Goal: Task Accomplishment & Management: Use online tool/utility

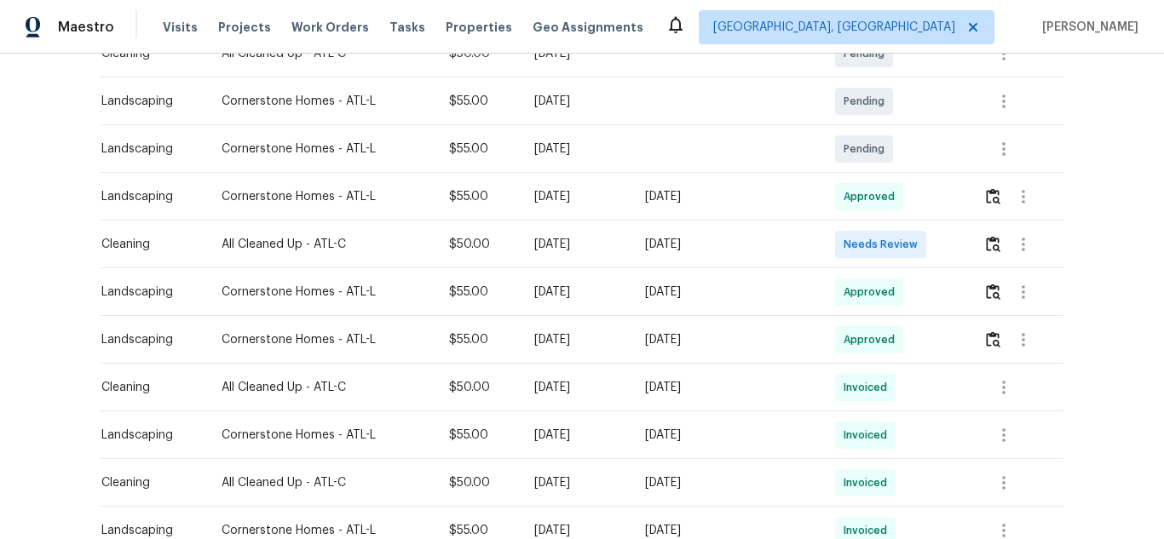
scroll to position [341, 0]
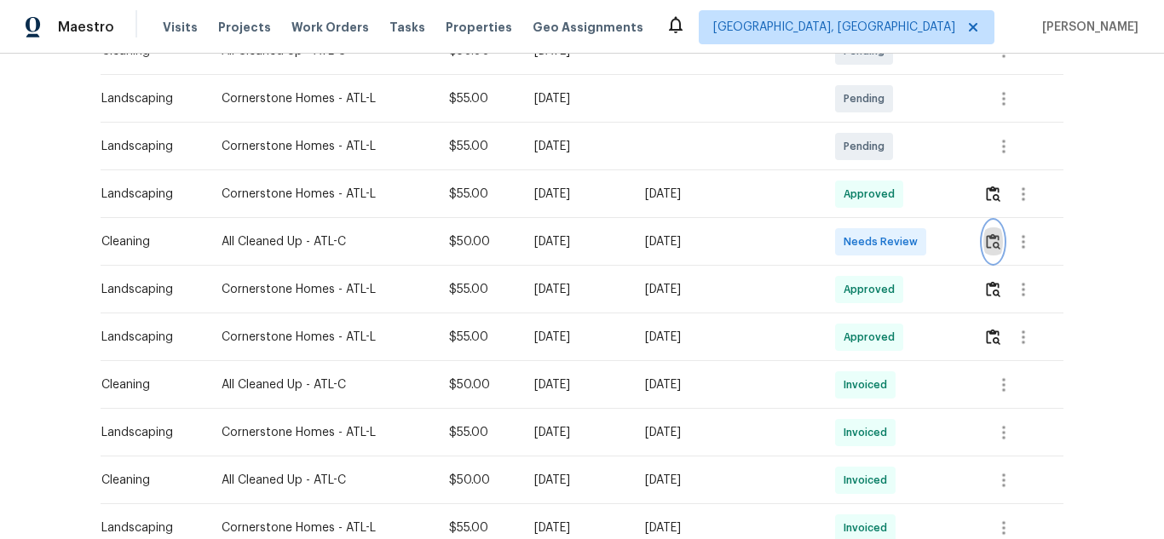
click at [989, 238] on img "button" at bounding box center [993, 241] width 14 height 16
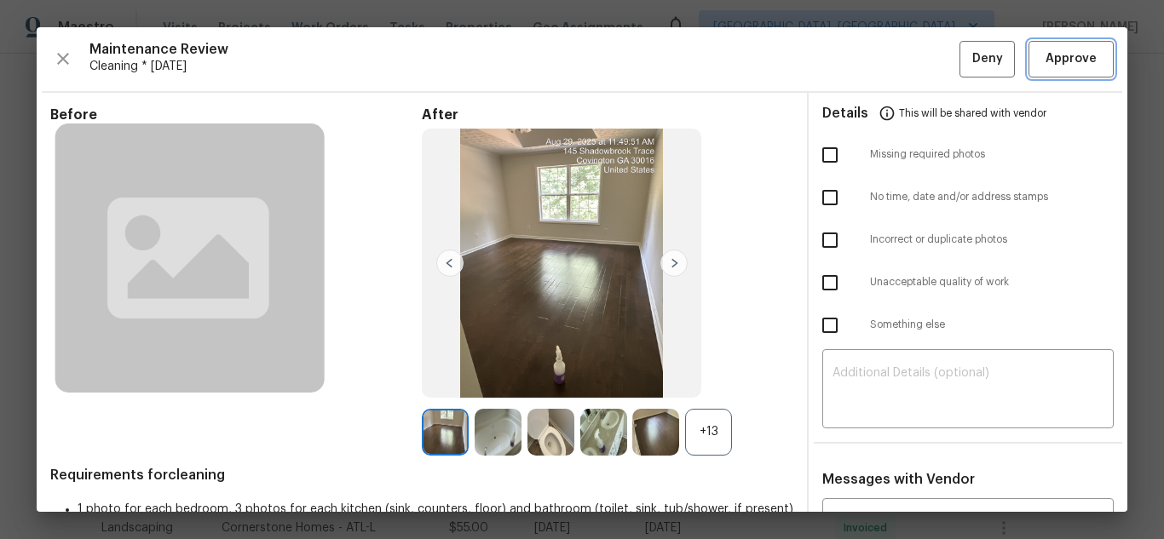
click at [1042, 65] on span "Approve" at bounding box center [1071, 59] width 58 height 21
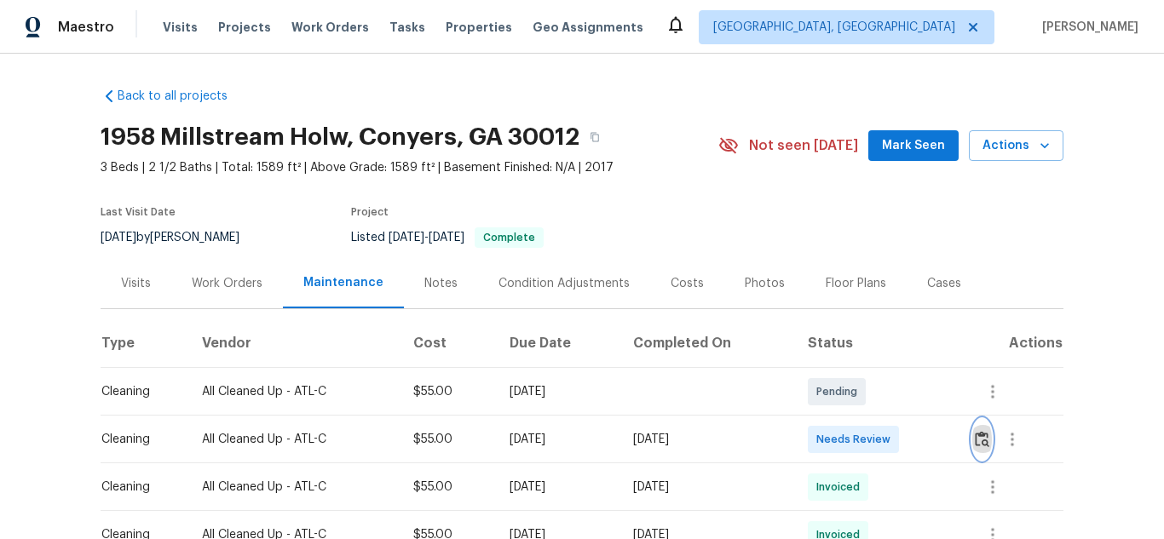
click at [979, 440] on img "button" at bounding box center [982, 439] width 14 height 16
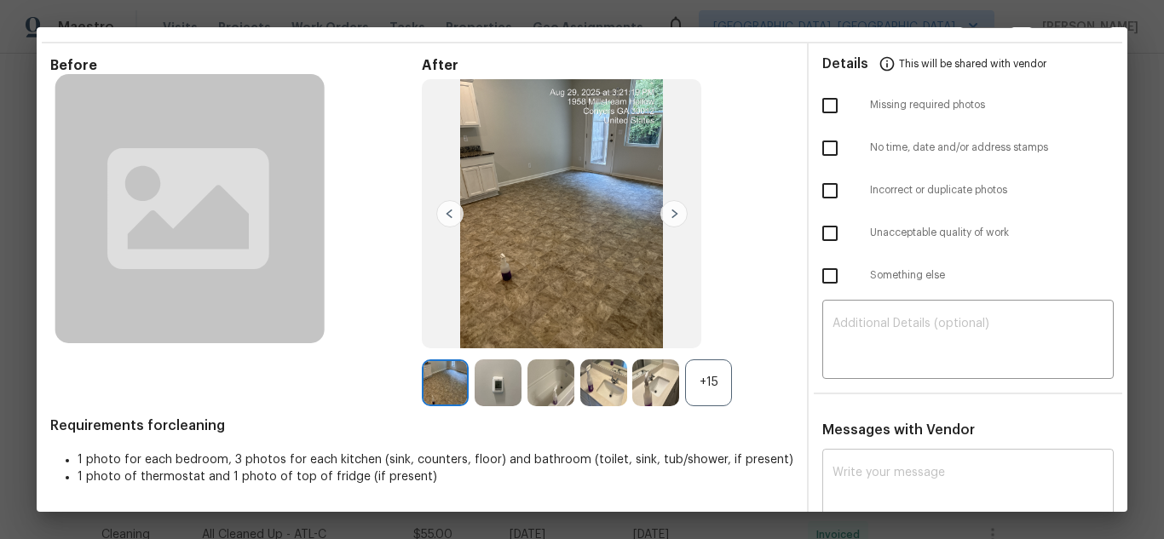
scroll to position [93, 0]
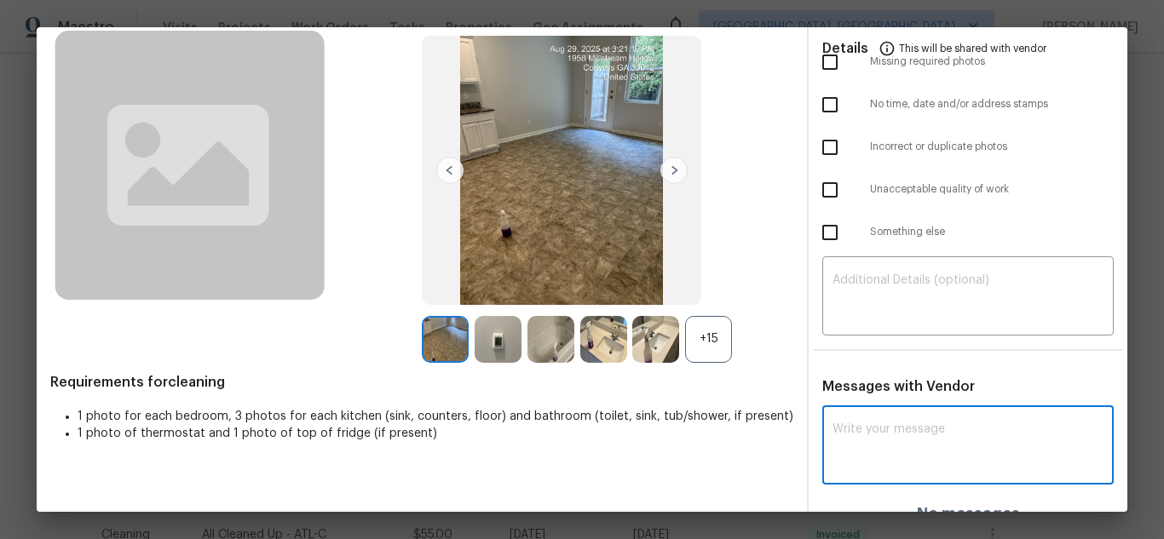
click at [877, 436] on textarea at bounding box center [967, 447] width 271 height 48
paste textarea "Hello! After further review, the visit on 08/29/2025, has been approved. Could …"
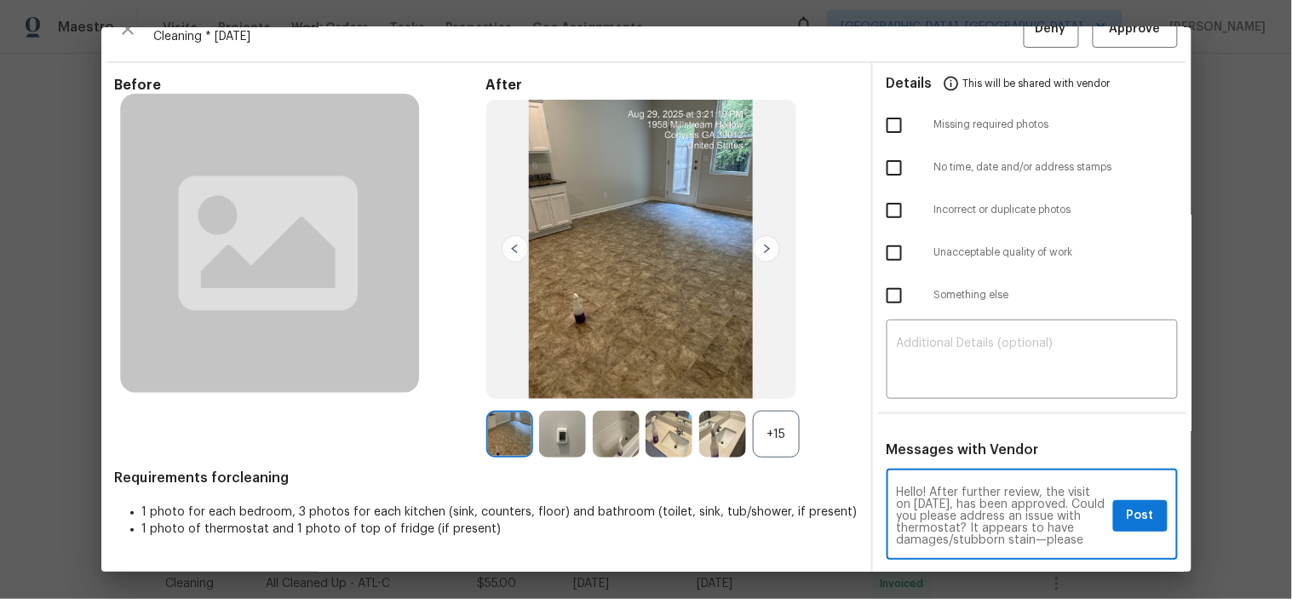
scroll to position [0, 0]
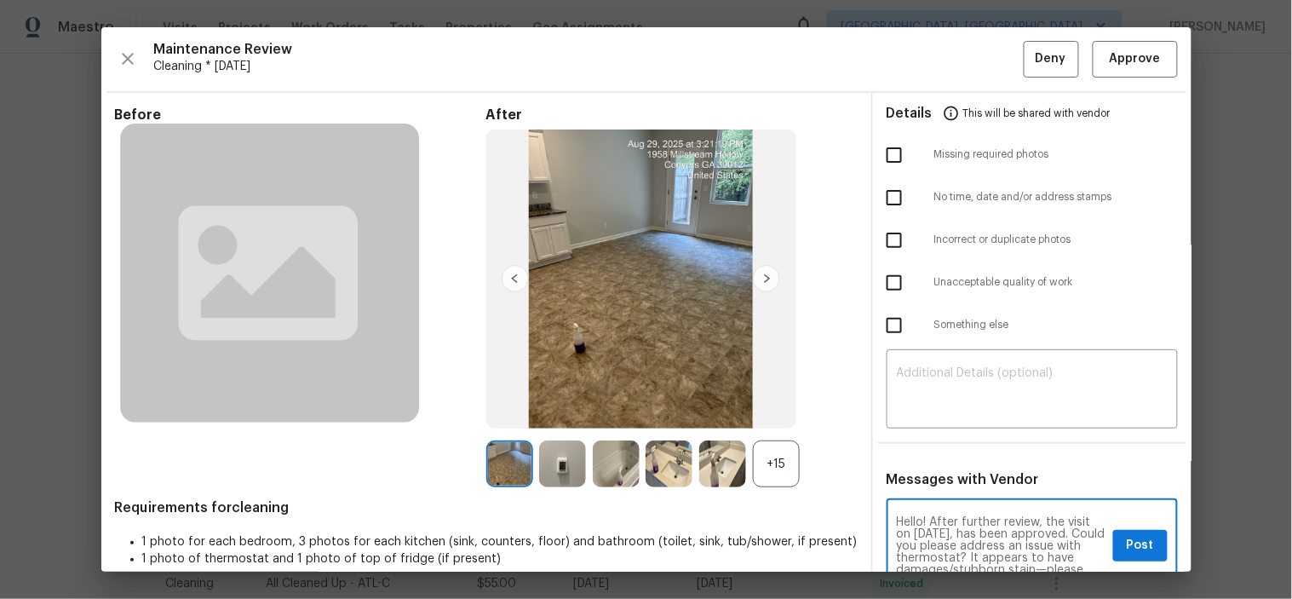
click at [986, 523] on textarea "Hello! After further review, the visit on 08/29/2025, has been approved. Could …" at bounding box center [1002, 546] width 210 height 60
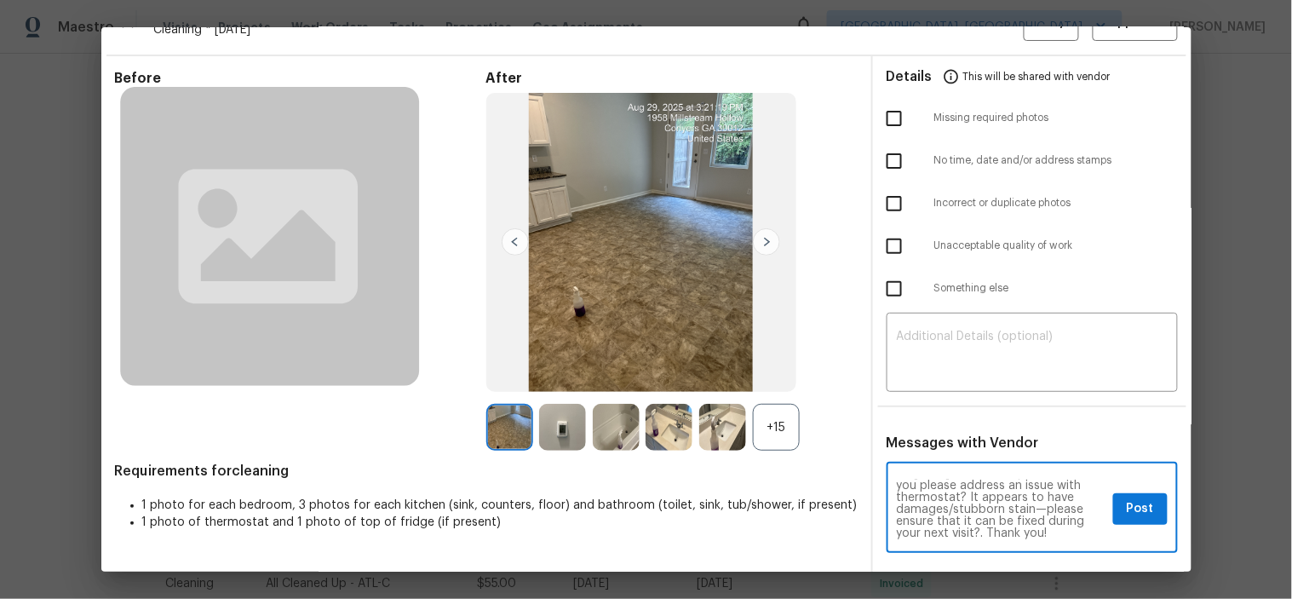
scroll to position [66, 0]
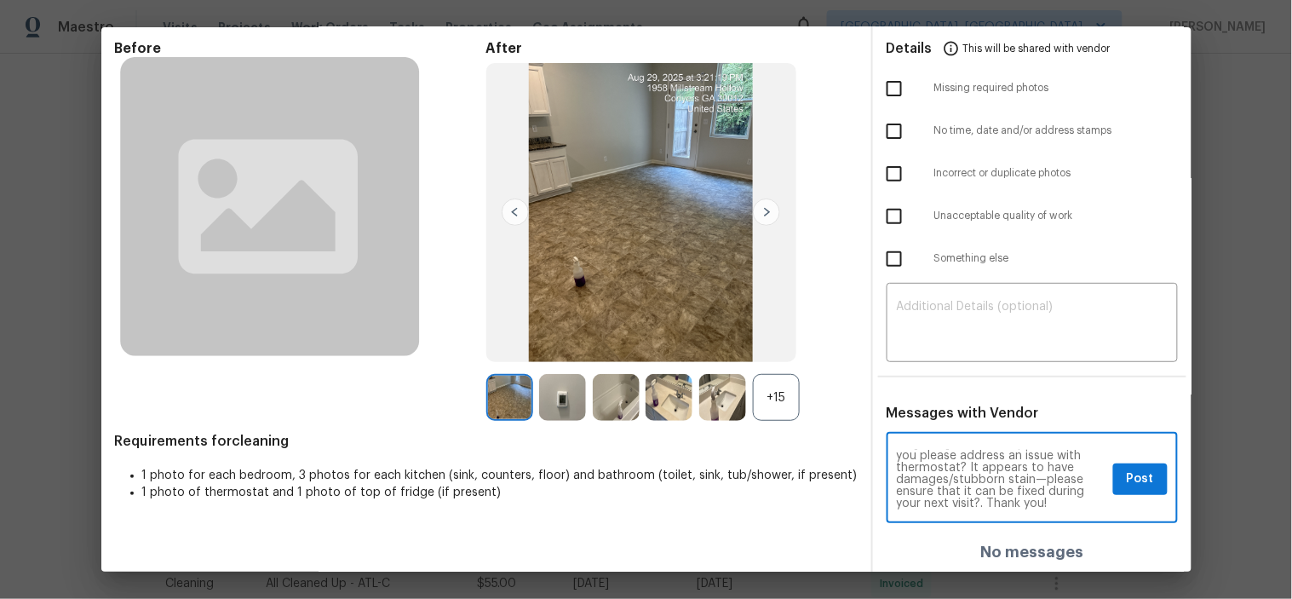
type textarea "Hello! After further review, the visit on 08/29/2025, has been approved. Could …"
click at [1113, 486] on button "Post" at bounding box center [1140, 479] width 55 height 32
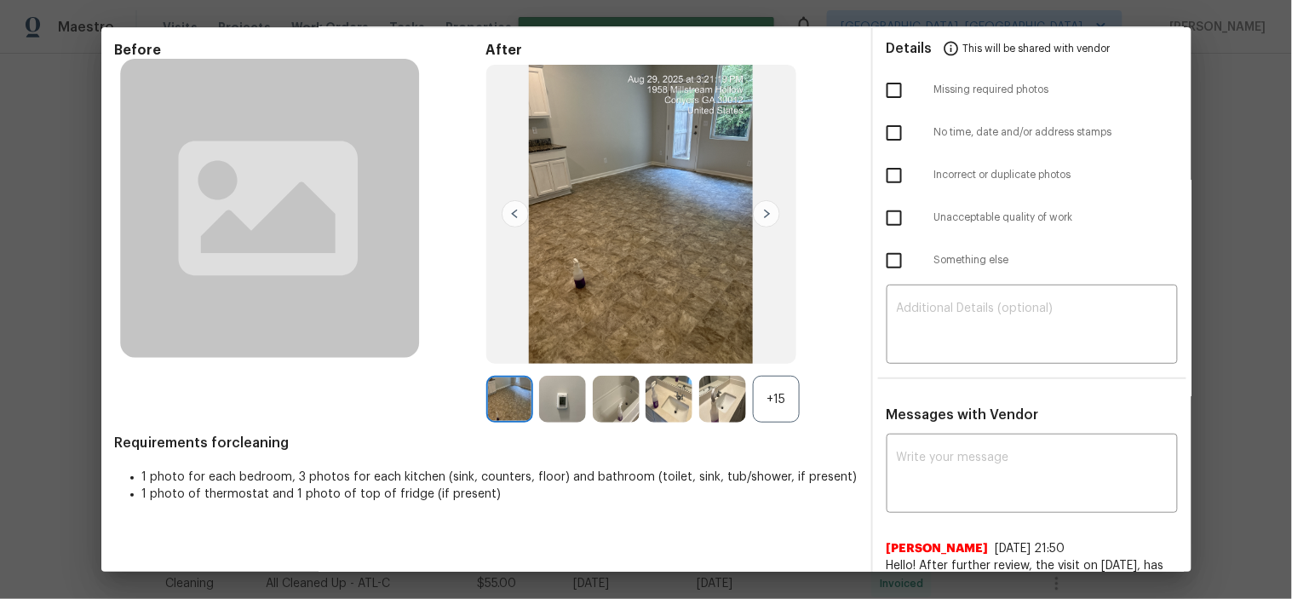
scroll to position [0, 0]
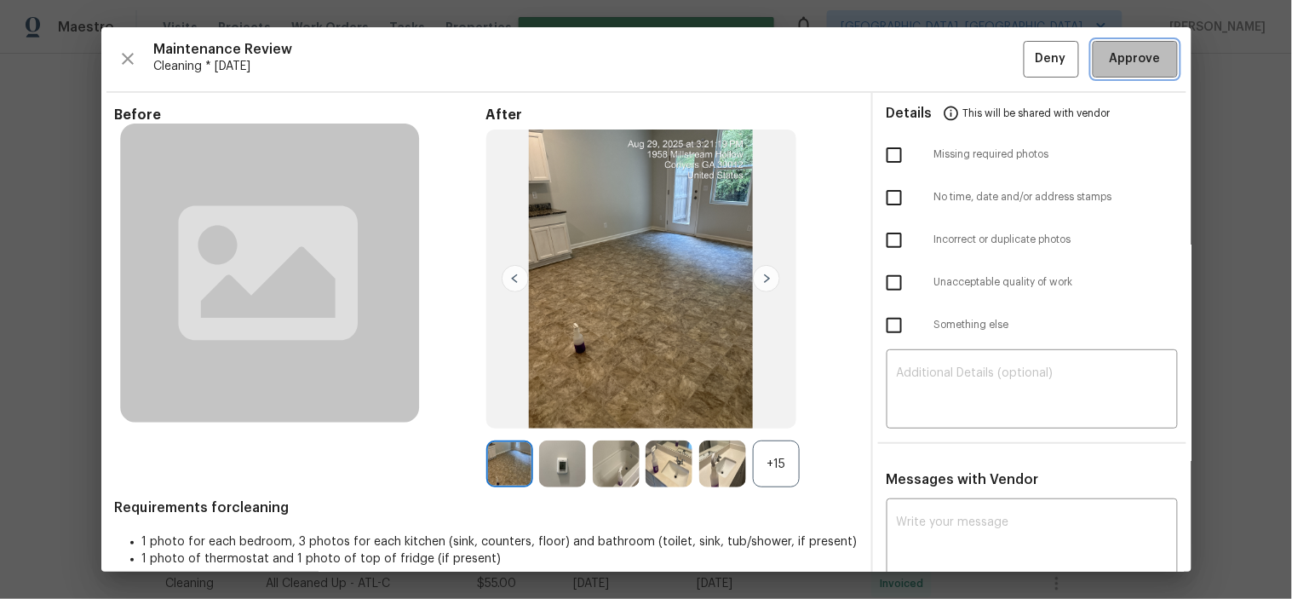
click at [1110, 49] on span "Approve" at bounding box center [1135, 59] width 51 height 21
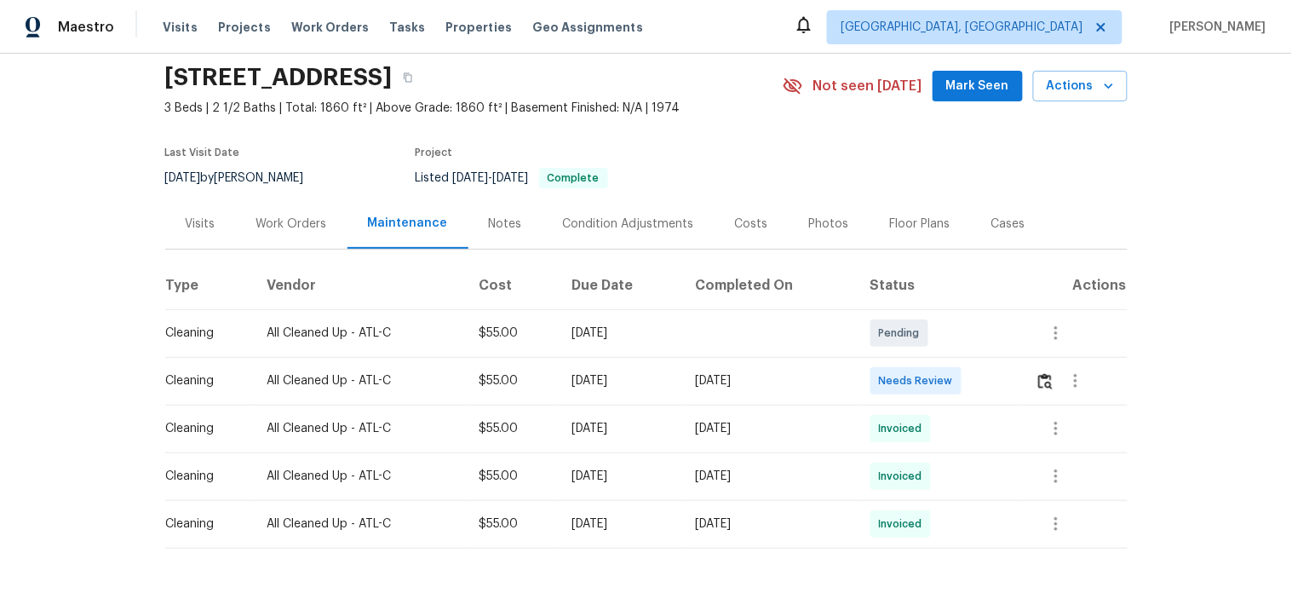
scroll to position [124, 0]
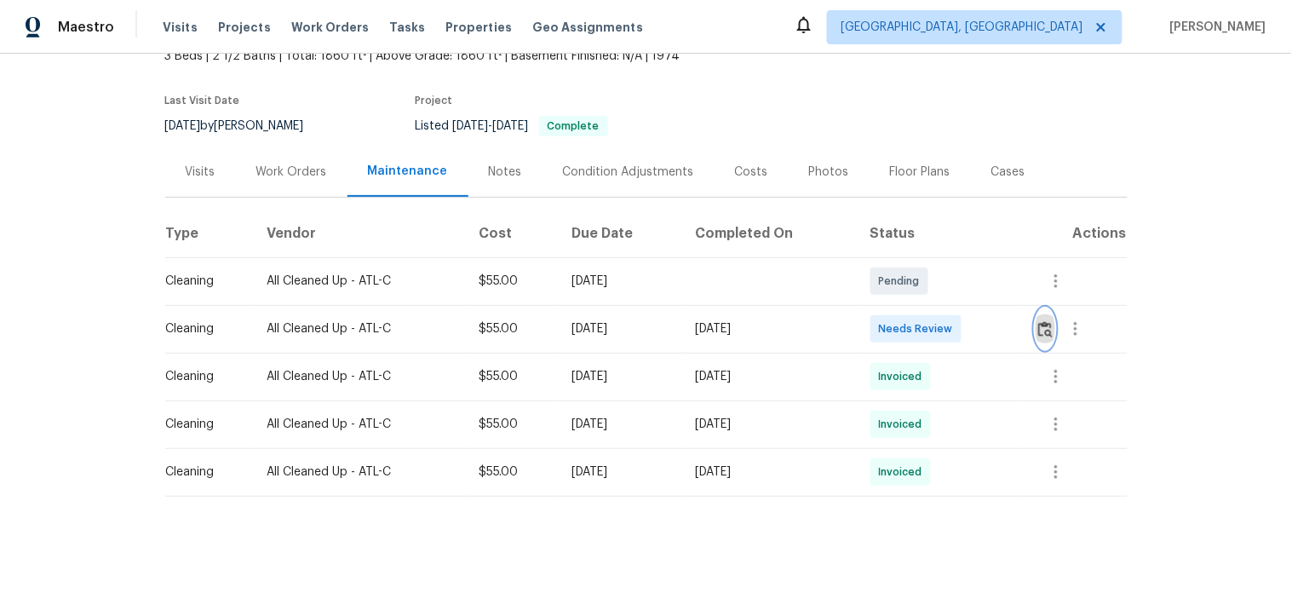
click at [1038, 308] on button "button" at bounding box center [1046, 328] width 20 height 41
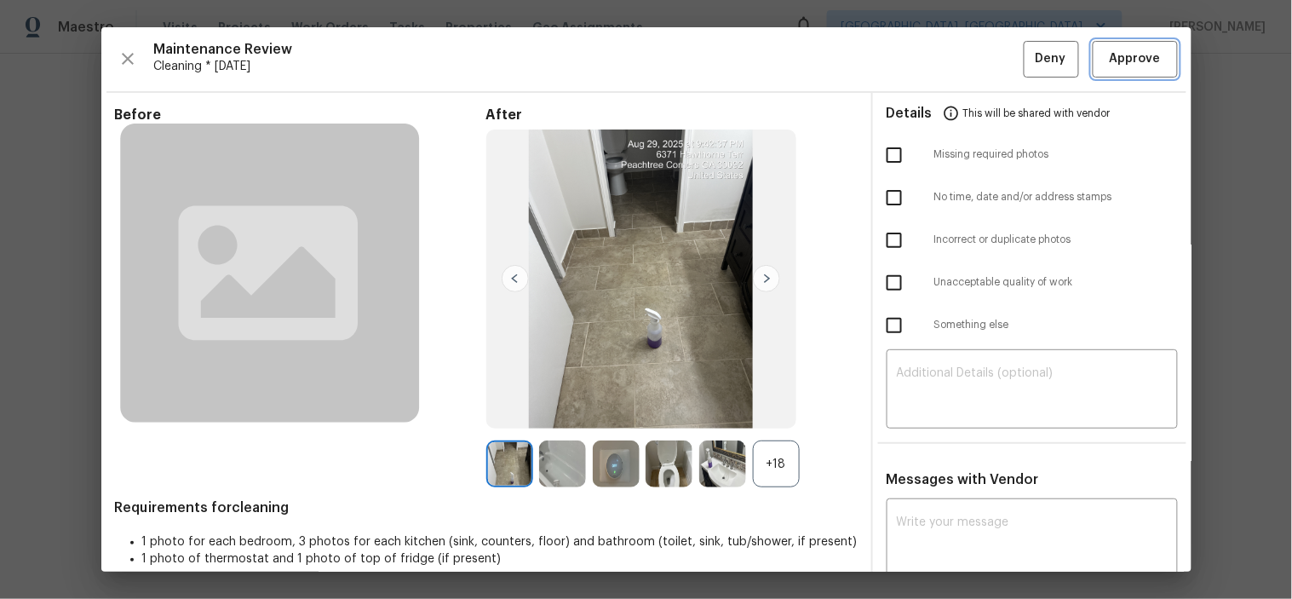
click at [1138, 55] on span "Approve" at bounding box center [1135, 59] width 51 height 21
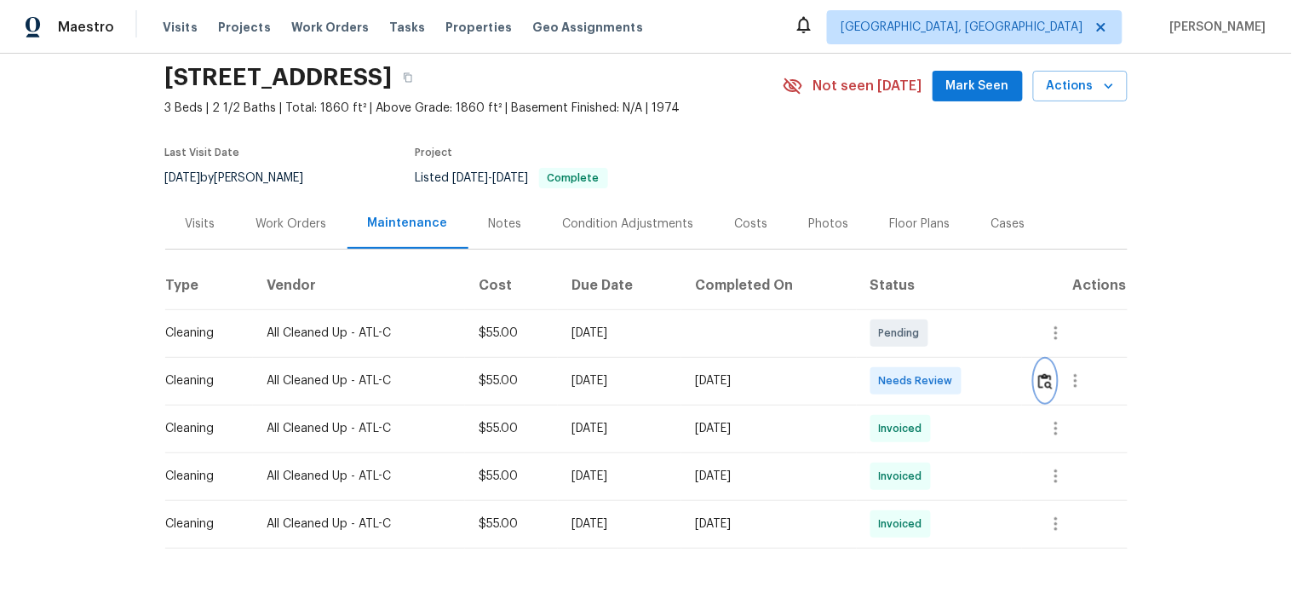
scroll to position [0, 0]
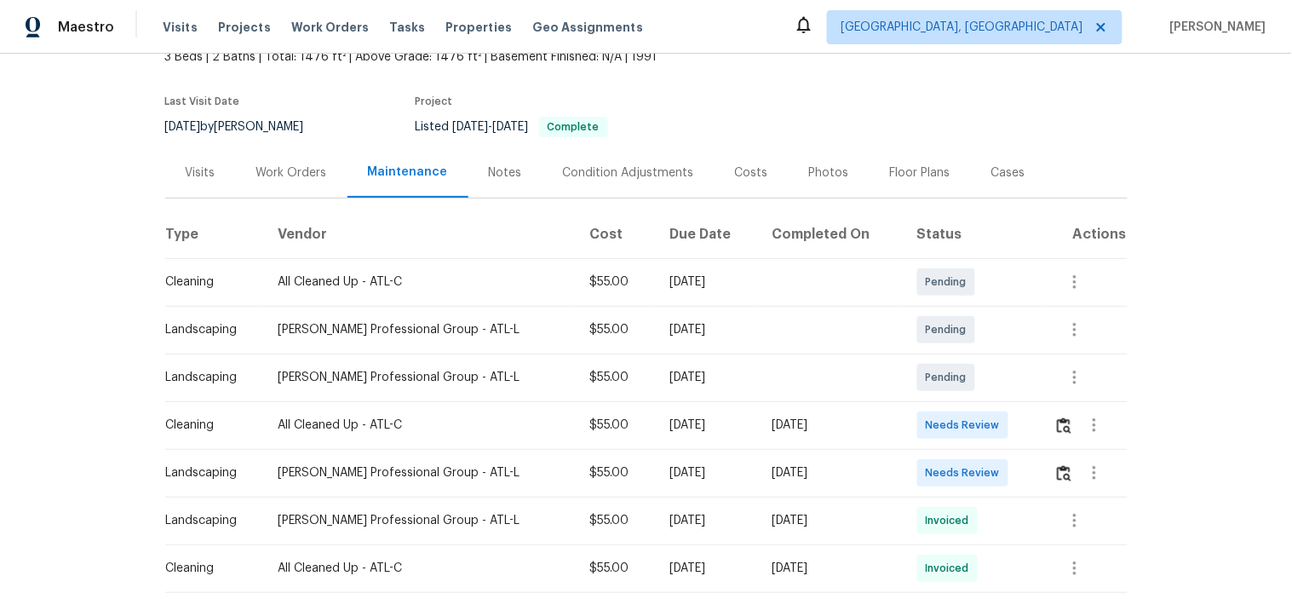
scroll to position [189, 0]
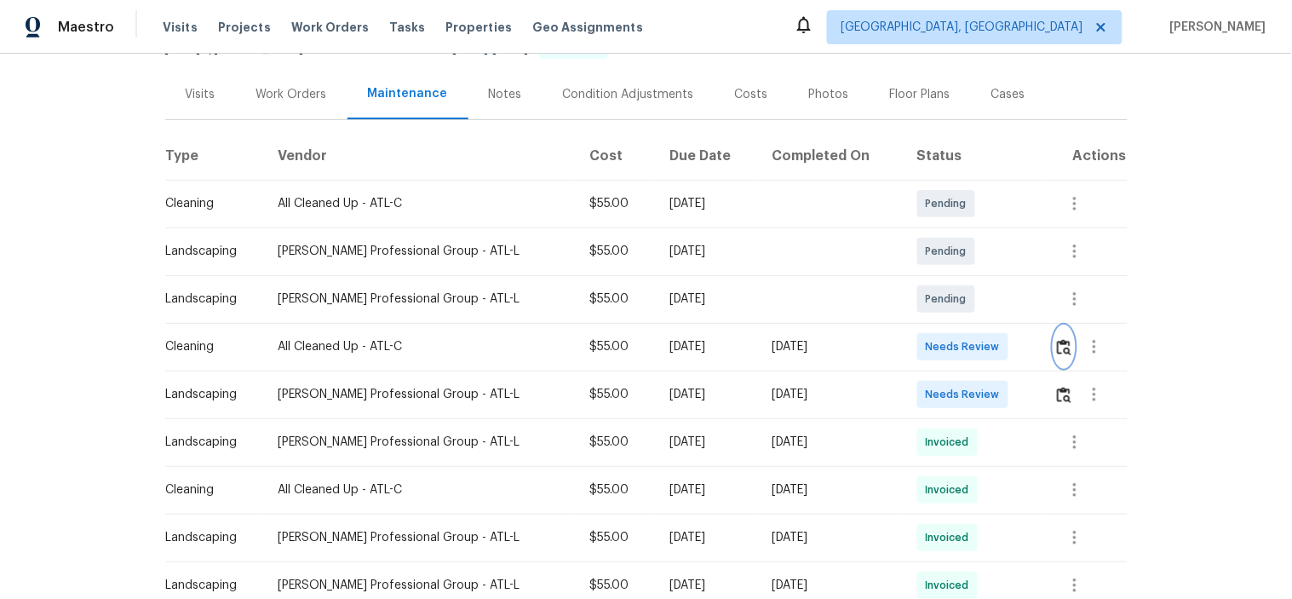
click at [1057, 350] on img "button" at bounding box center [1064, 347] width 14 height 16
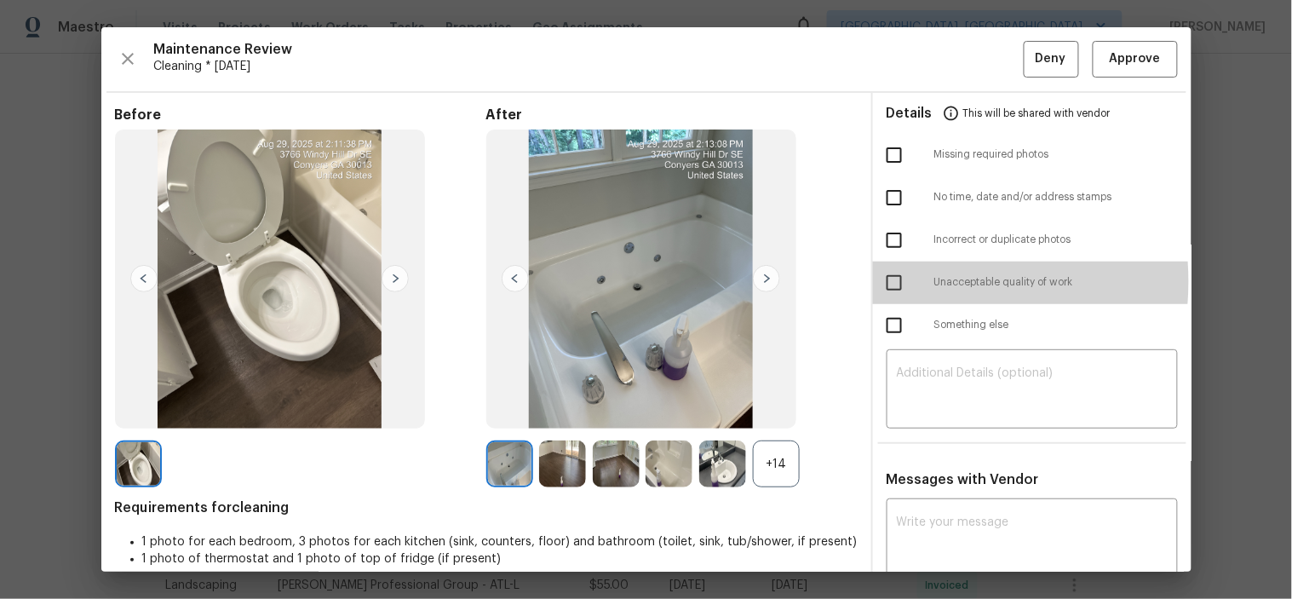
click at [887, 282] on input "checkbox" at bounding box center [895, 283] width 36 height 36
checkbox input "true"
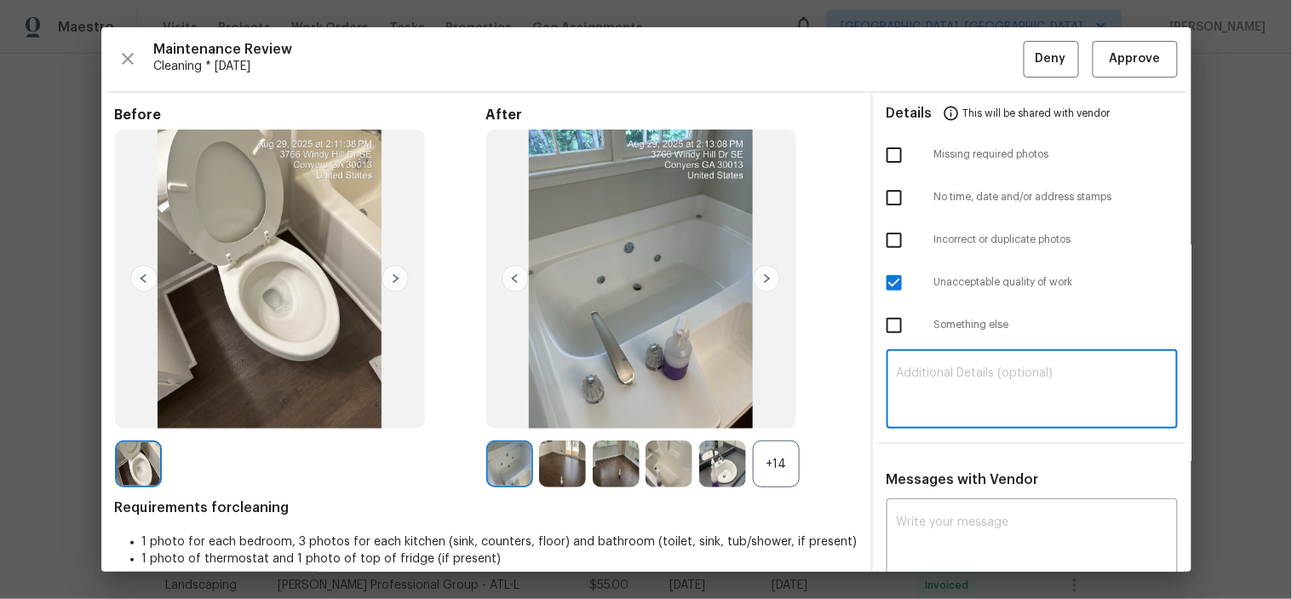
click at [958, 380] on textarea at bounding box center [1032, 391] width 271 height 48
paste textarea "Maintenance Audit Team: Hello! Unfortunately, this cleaning visit completed on …"
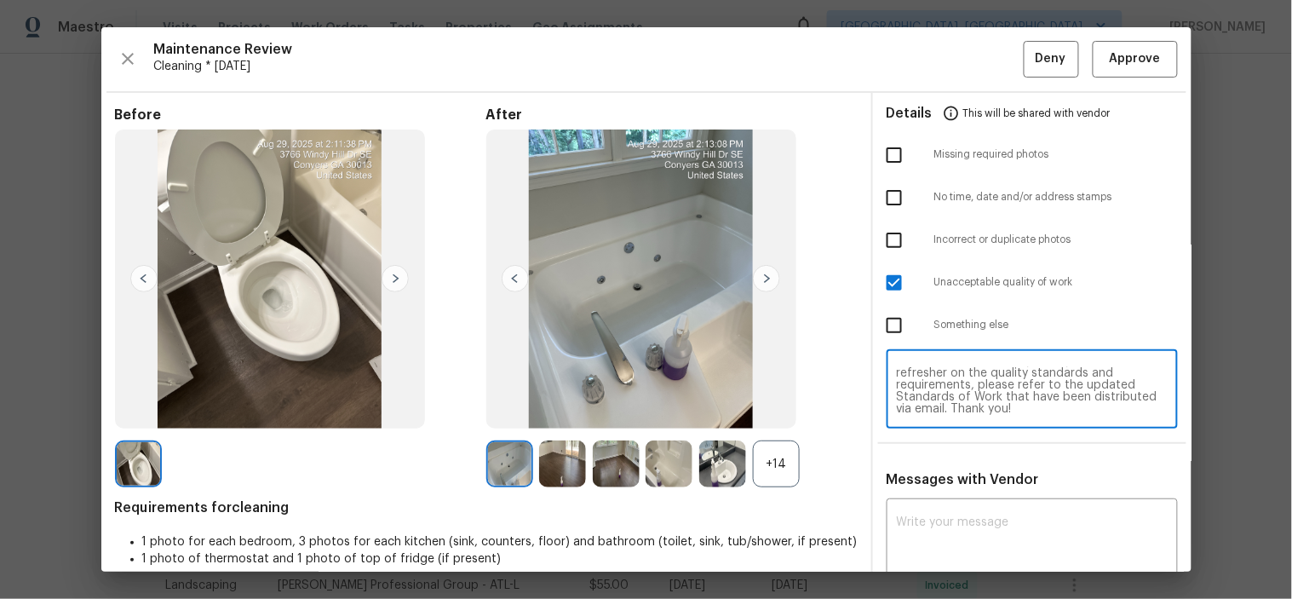
scroll to position [0, 0]
click at [990, 377] on textarea "Maintenance Audit Team: Hello! Unfortunately, this cleaning visit completed on …" at bounding box center [1032, 391] width 271 height 48
type textarea "Maintenance Audit Team: Hello! Unfortunately, this cleaning visit completed on …"
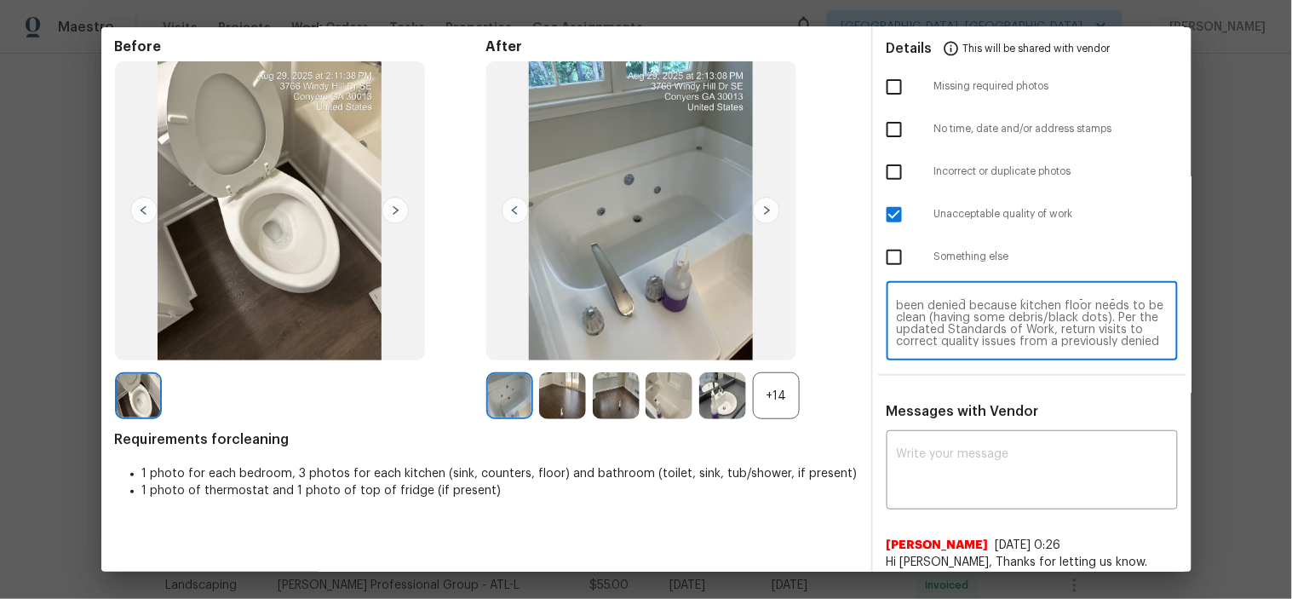
scroll to position [189, 0]
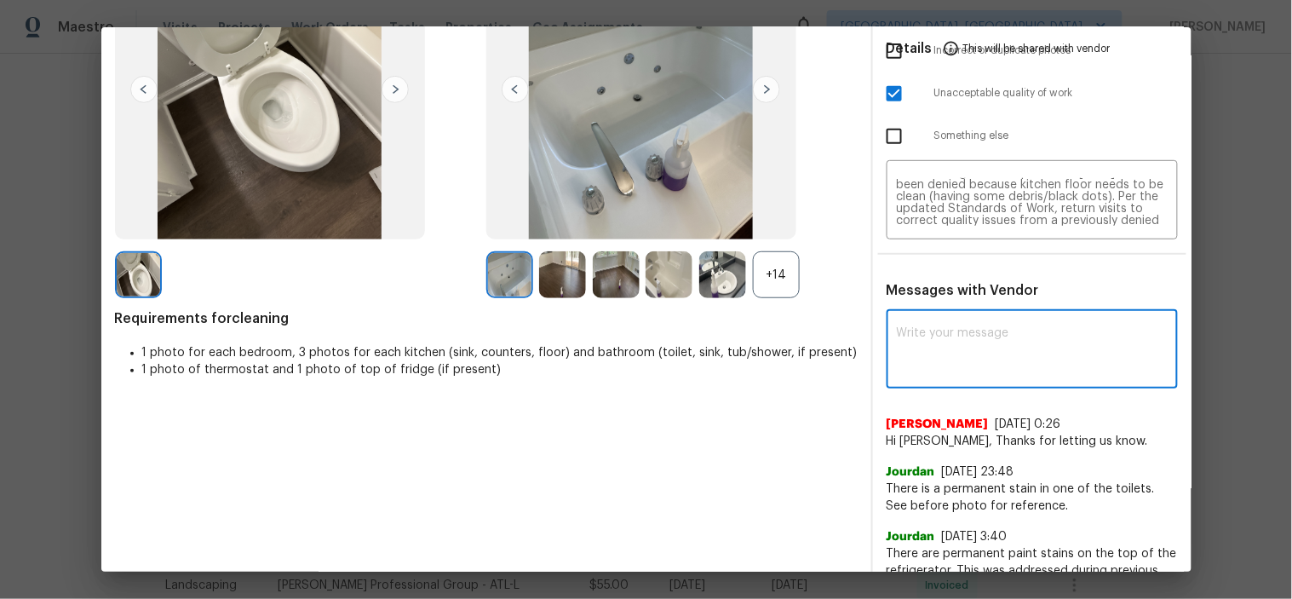
click at [971, 342] on textarea at bounding box center [1032, 351] width 271 height 48
paste textarea "Maintenance Audit Team: Hello! Unfortunately, this cleaning visit completed on …"
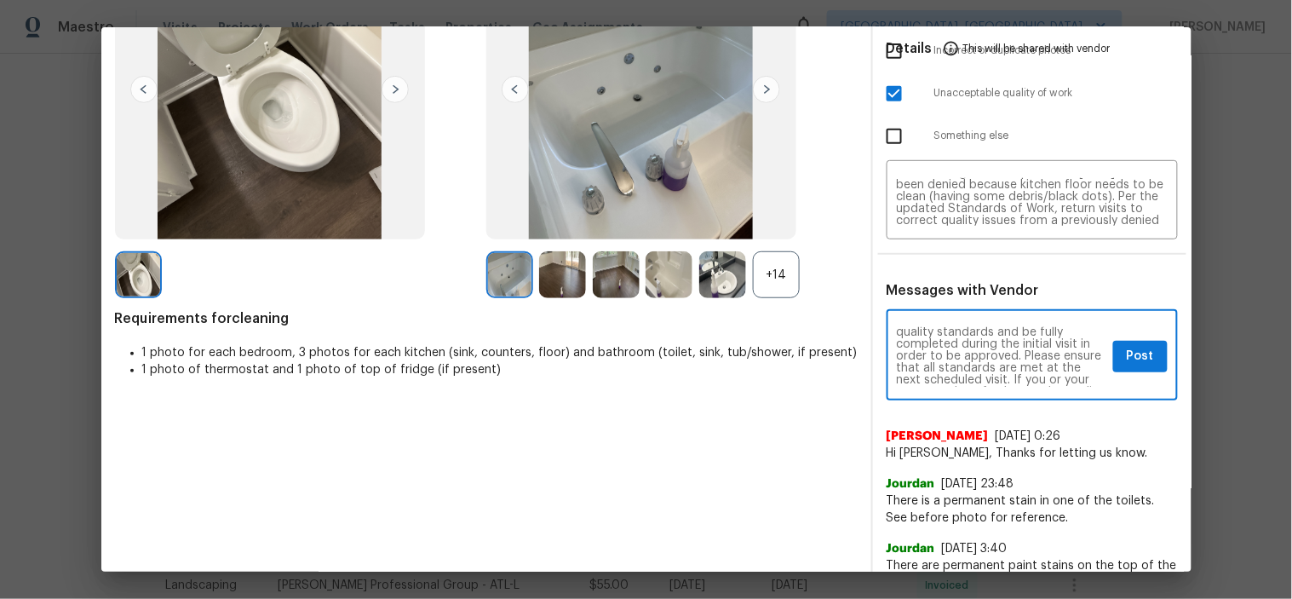
scroll to position [0, 0]
type textarea "Maintenance Audit Team: Hello! Unfortunately, this cleaning visit completed on …"
click at [1127, 359] on span "Post" at bounding box center [1140, 356] width 27 height 21
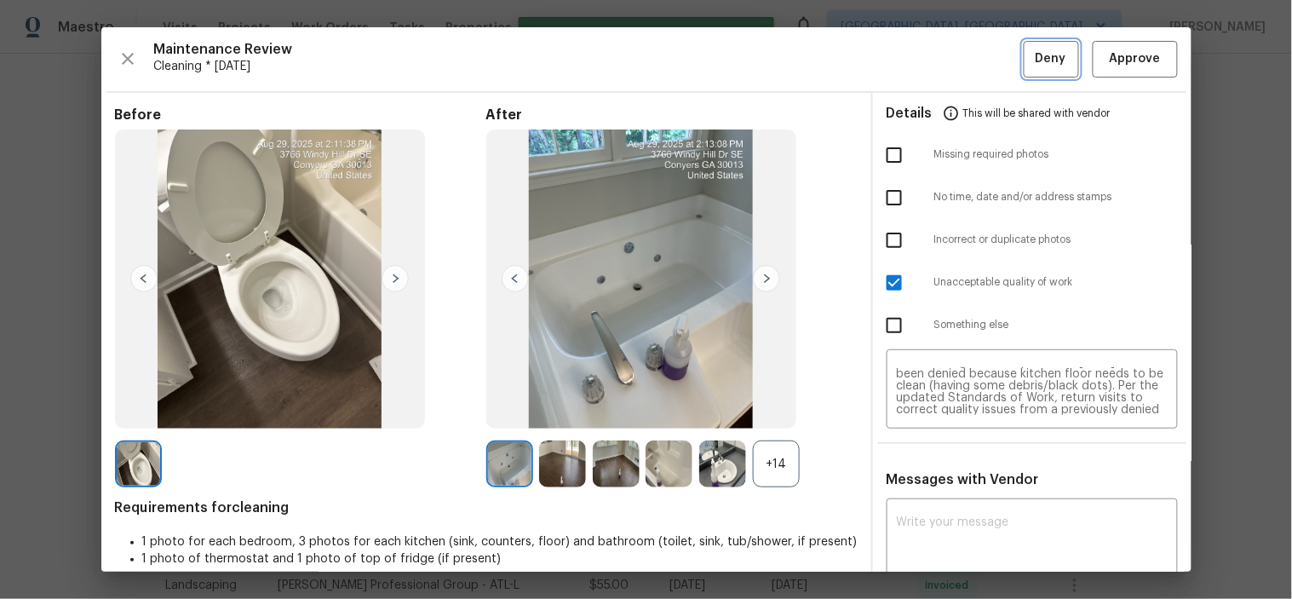
click at [1037, 58] on span "Deny" at bounding box center [1051, 59] width 31 height 21
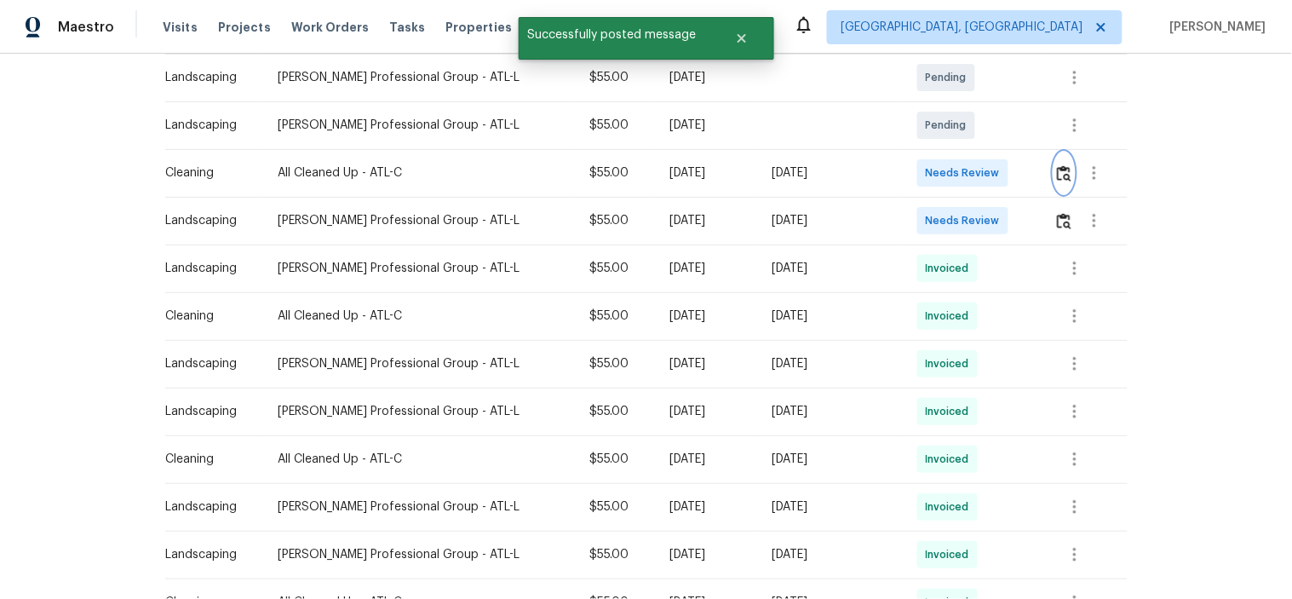
scroll to position [189, 0]
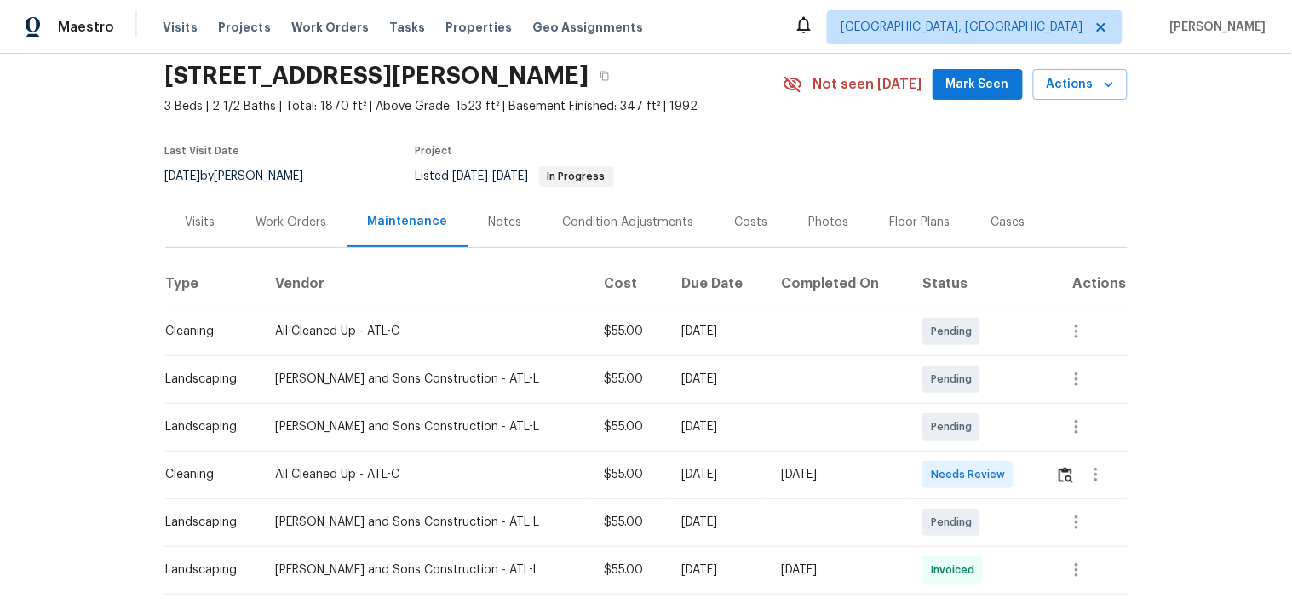
scroll to position [95, 0]
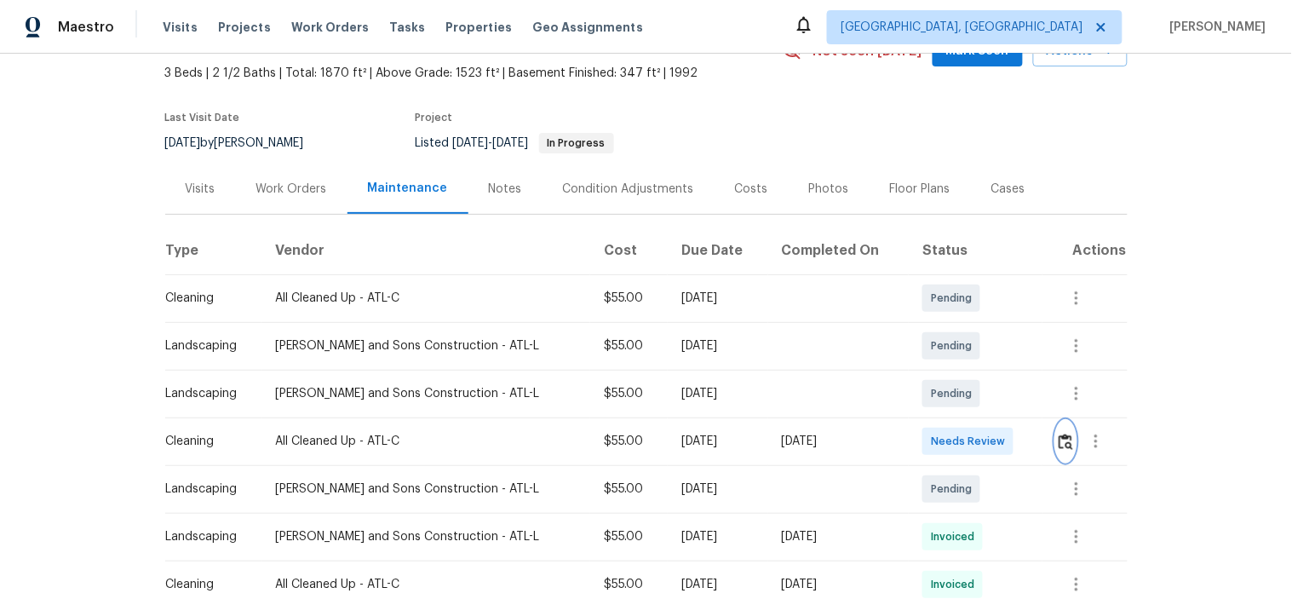
click at [1059, 434] on img "button" at bounding box center [1066, 442] width 14 height 16
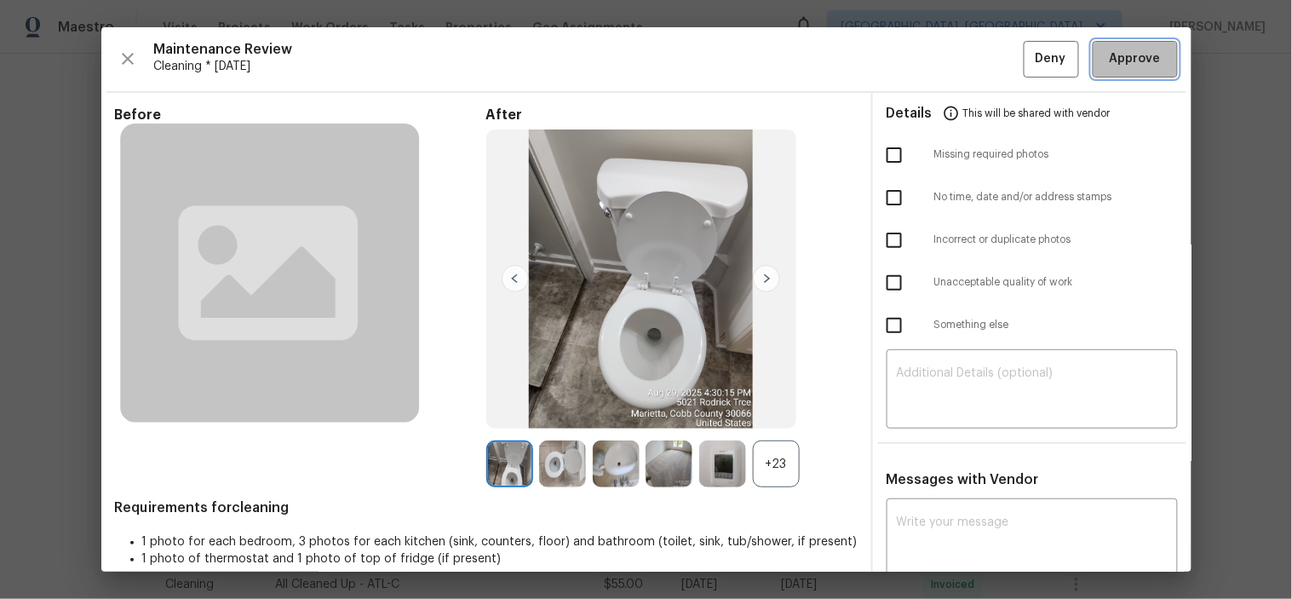
drag, startPoint x: 1126, startPoint y: 49, endPoint x: 1116, endPoint y: 48, distance: 10.3
click at [1126, 49] on span "Approve" at bounding box center [1135, 59] width 51 height 21
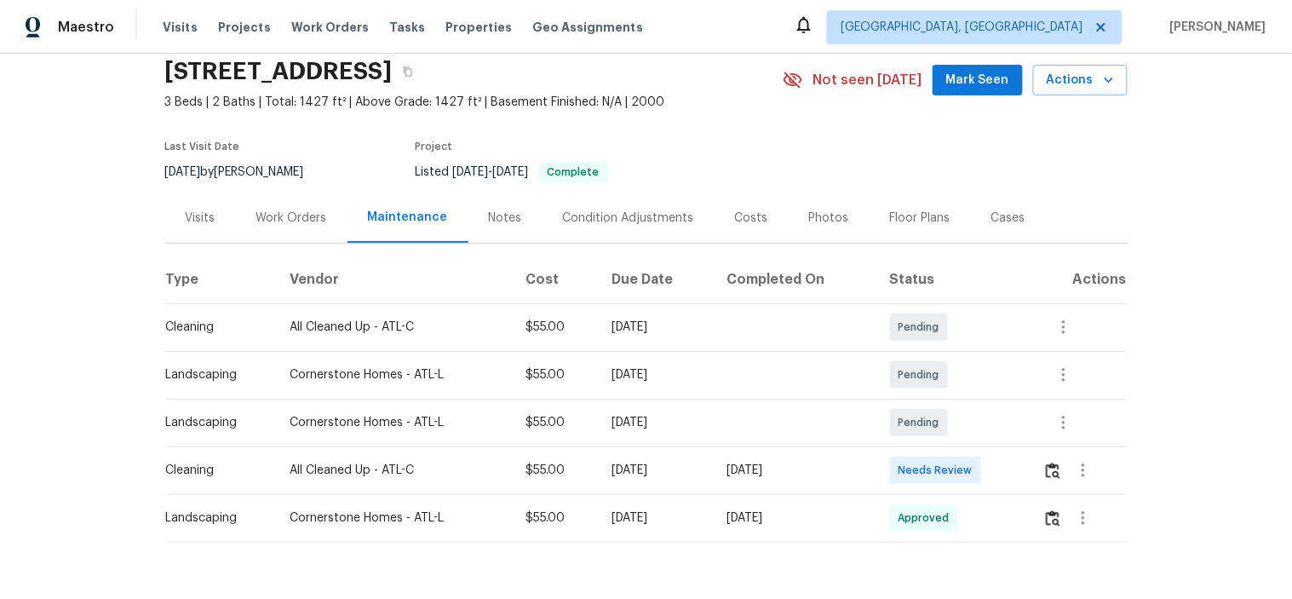
scroll to position [95, 0]
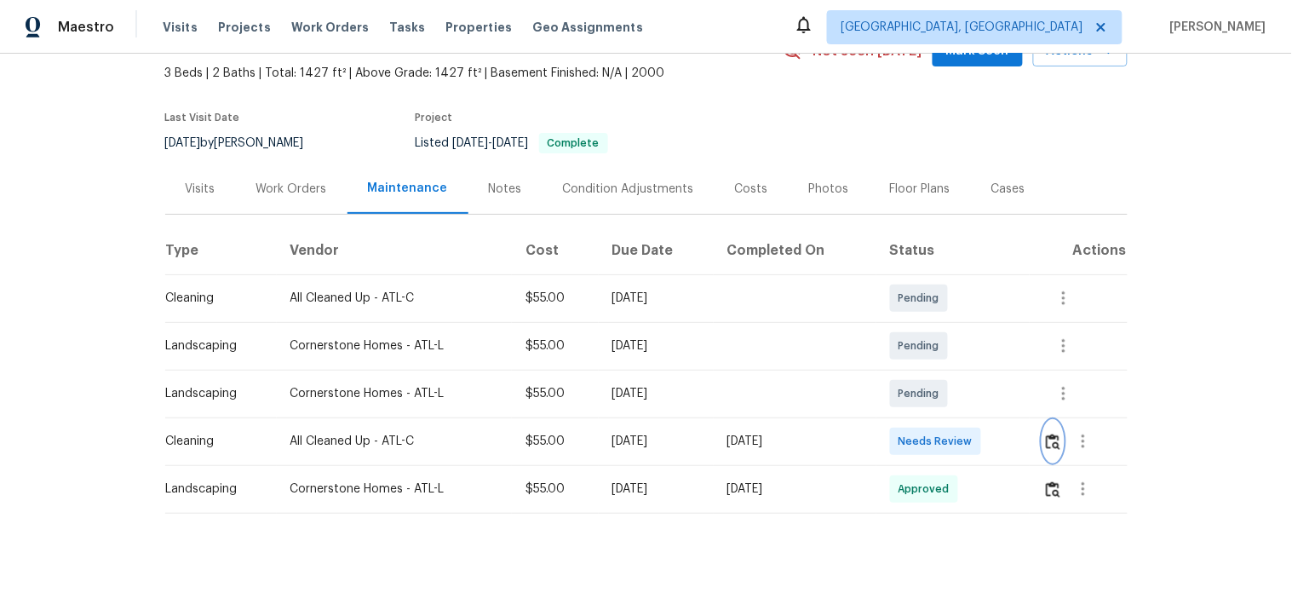
click at [1046, 440] on img "button" at bounding box center [1053, 442] width 14 height 16
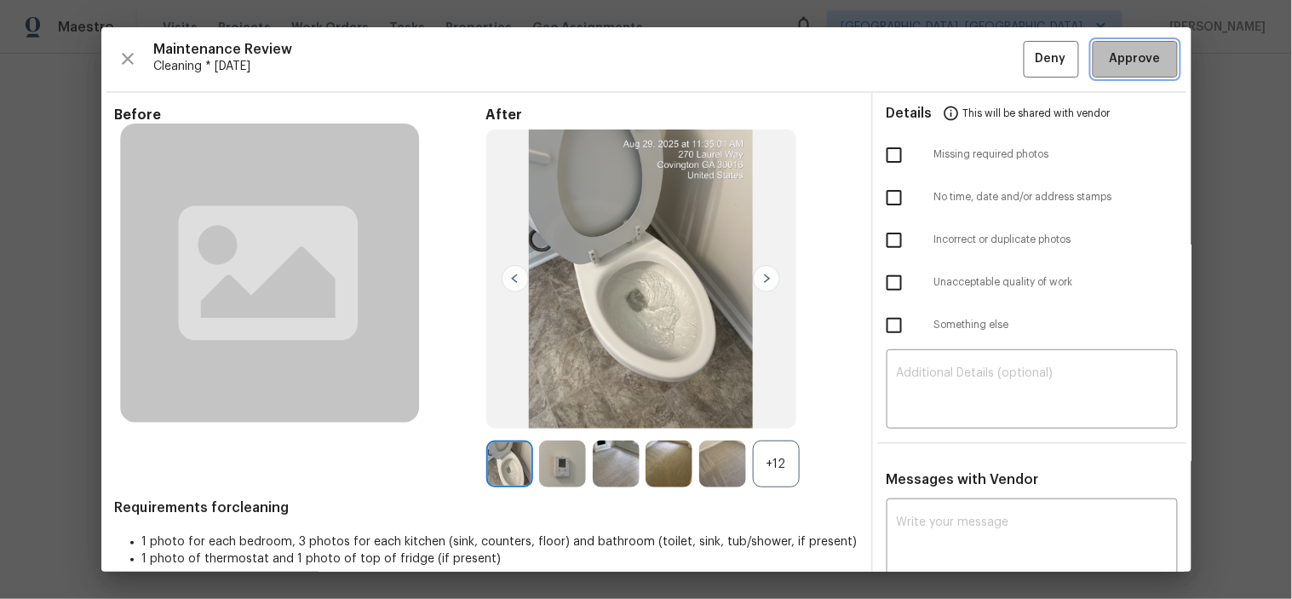
click at [1121, 49] on span "Approve" at bounding box center [1135, 59] width 51 height 21
